Goal: Find specific page/section: Find specific page/section

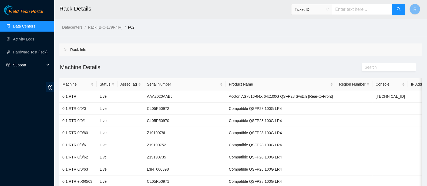
click at [29, 66] on span "Support" at bounding box center [29, 65] width 32 height 11
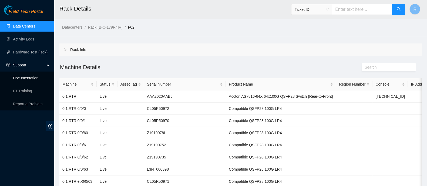
click at [35, 80] on link "Documentation" at bounding box center [25, 78] width 25 height 4
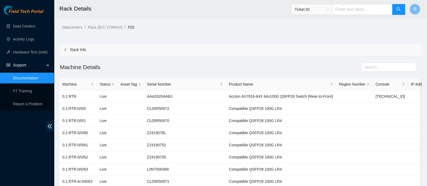
click at [322, 14] on span "Ticket ID" at bounding box center [311, 9] width 41 height 11
click at [322, 11] on span "Ticket ID" at bounding box center [312, 9] width 34 height 8
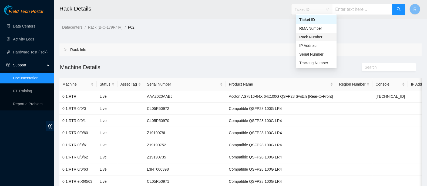
click at [315, 39] on div "Rack Number" at bounding box center [316, 37] width 34 height 6
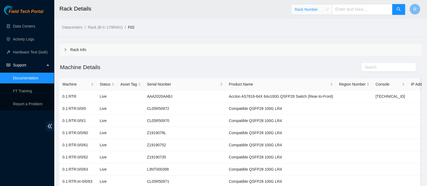
click at [352, 14] on input "text" at bounding box center [362, 9] width 61 height 11
type input "C18"
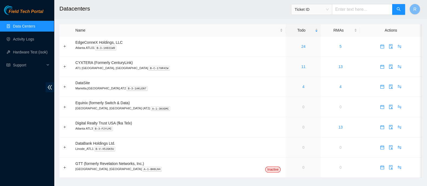
click at [329, 10] on span "Ticket ID" at bounding box center [312, 9] width 34 height 8
click at [322, 40] on div "Rack Number" at bounding box center [316, 37] width 34 height 6
click at [356, 11] on input "text" at bounding box center [362, 9] width 61 height 11
type input "C18"
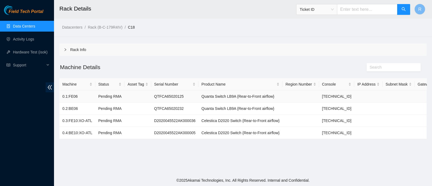
click at [172, 95] on td "QTFCA65020125" at bounding box center [174, 97] width 47 height 12
copy td "QTFCA65020125"
